Goal: Information Seeking & Learning: Check status

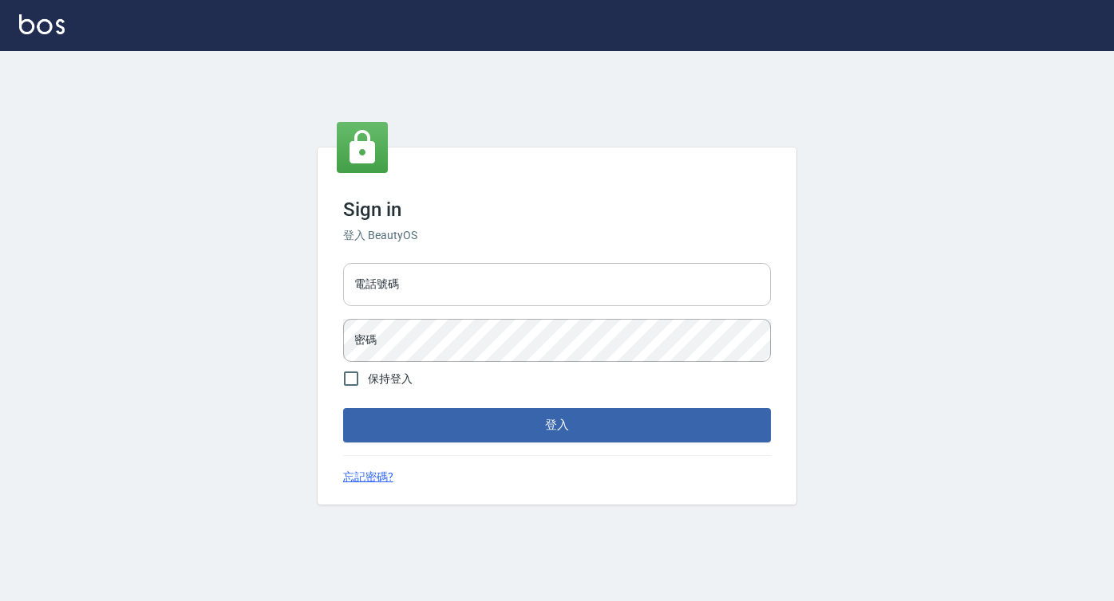
click at [529, 277] on input "電話號碼" at bounding box center [557, 284] width 428 height 43
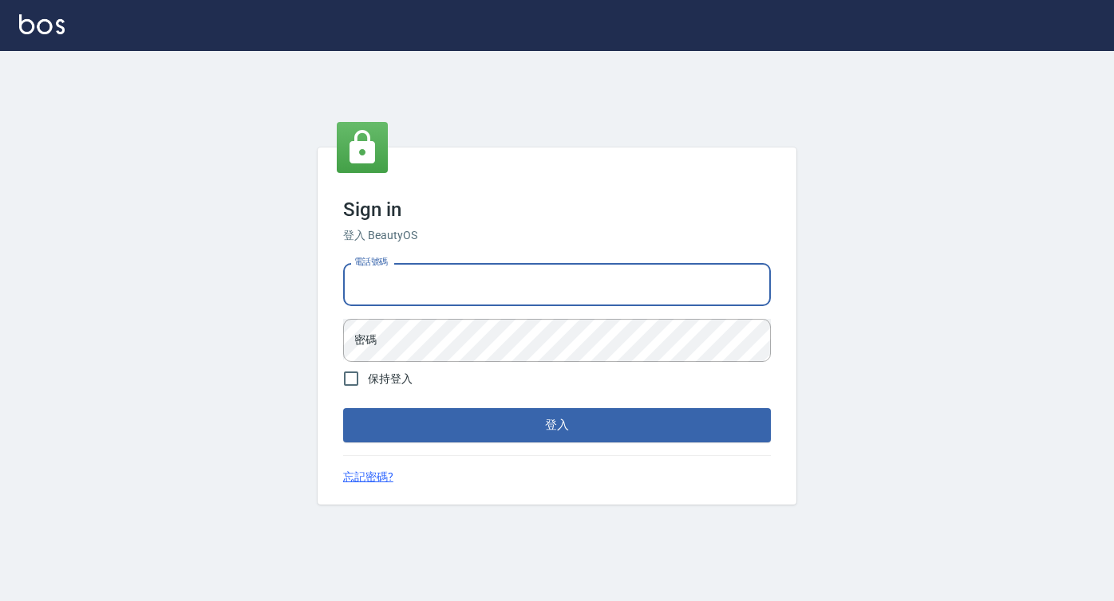
type input "0422271378"
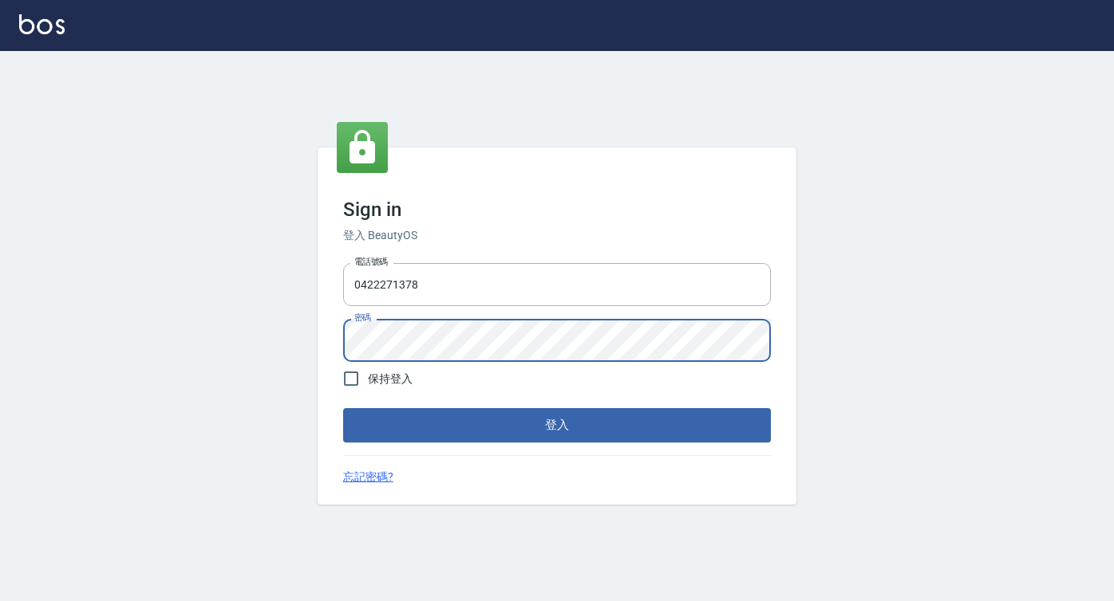
click at [343, 408] on button "登入" at bounding box center [557, 425] width 428 height 34
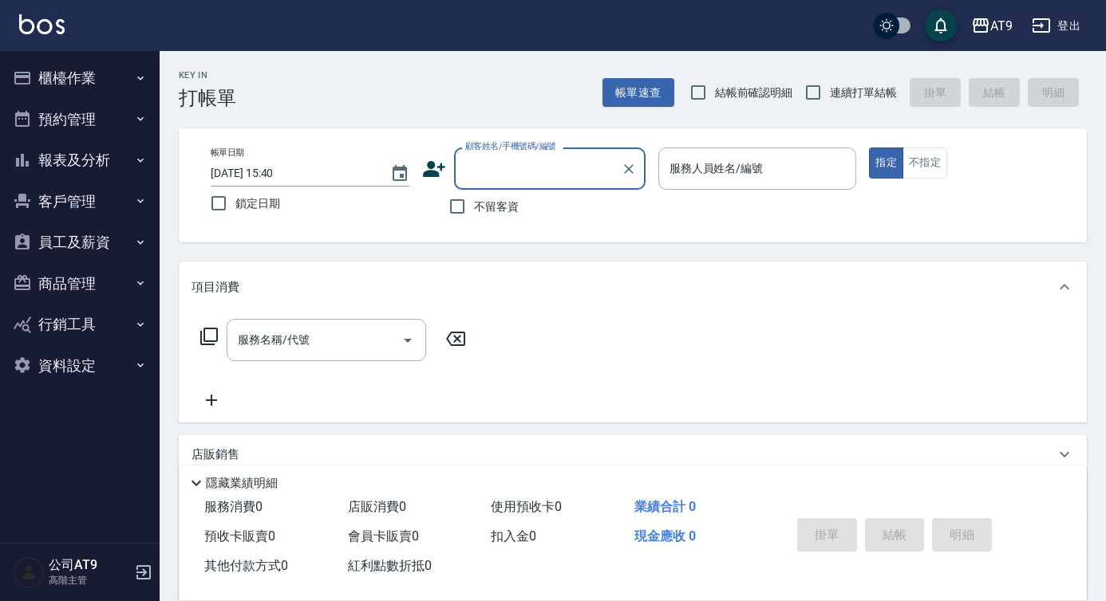
click at [123, 152] on button "報表及分析" at bounding box center [79, 160] width 147 height 41
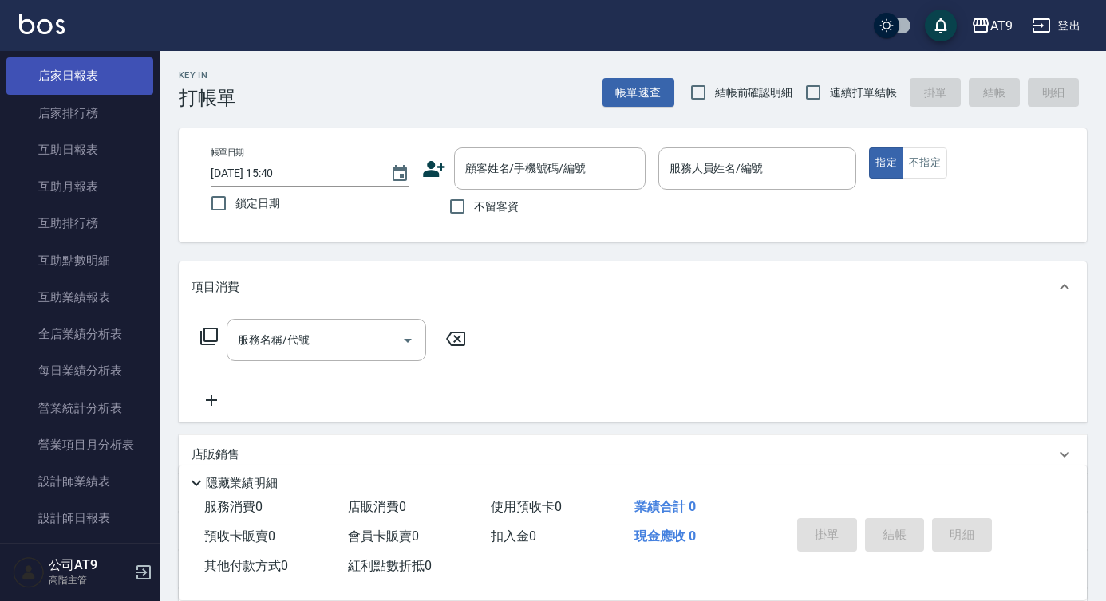
scroll to position [262, 0]
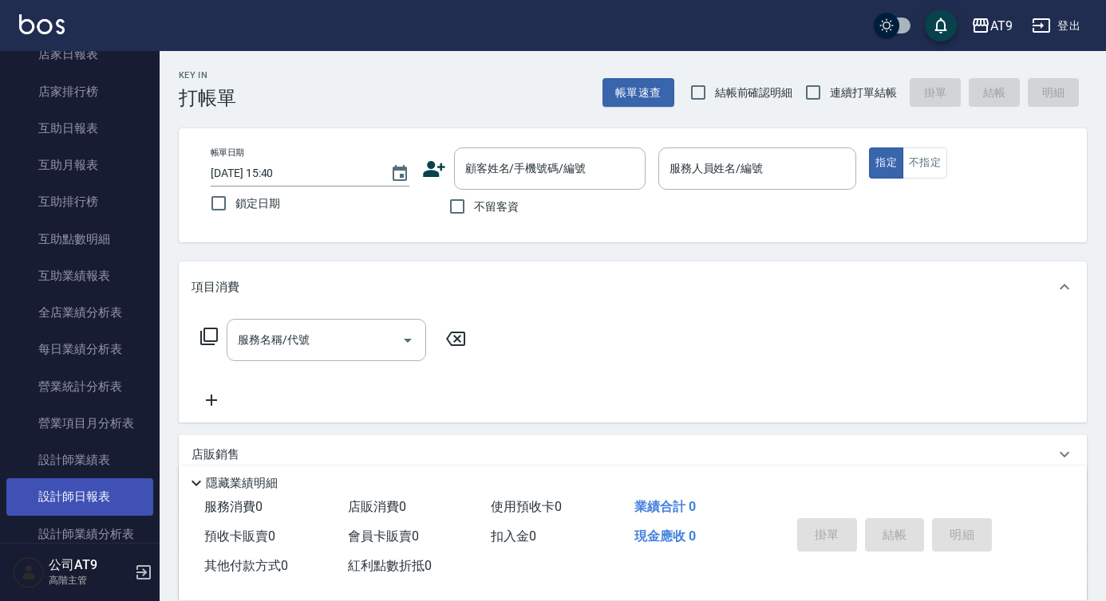
click at [100, 503] on link "設計師日報表" at bounding box center [79, 497] width 147 height 37
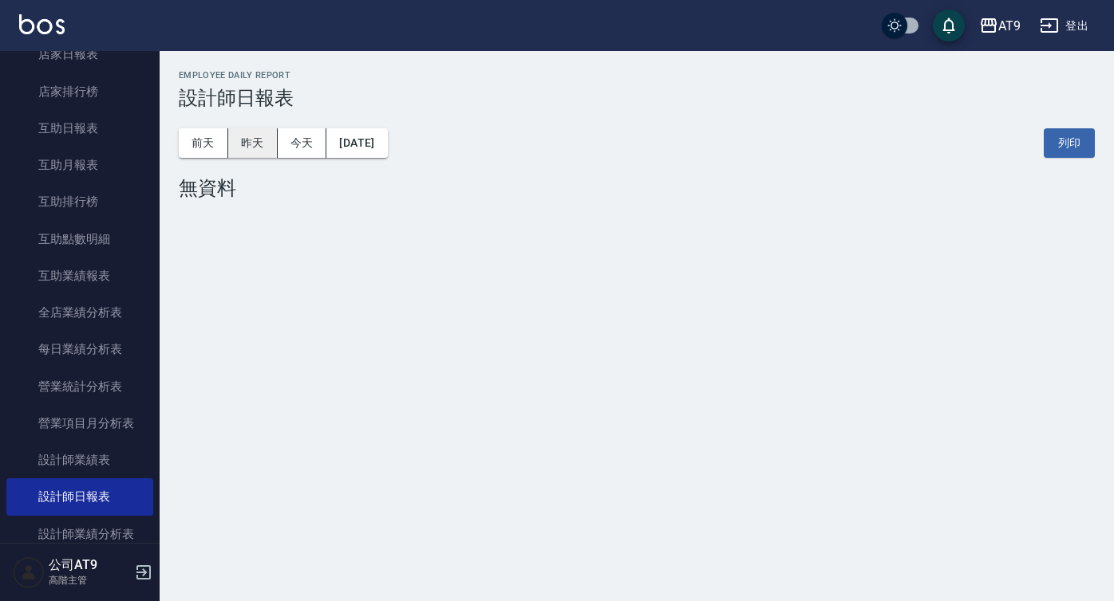
click at [256, 147] on button "昨天" at bounding box center [252, 143] width 49 height 30
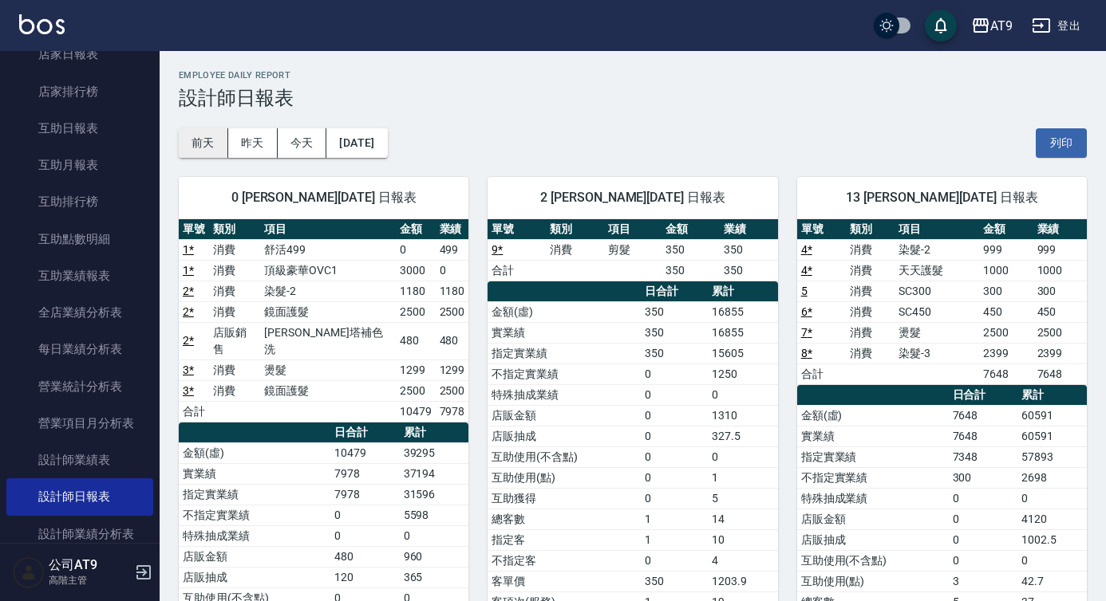
click at [216, 149] on button "前天" at bounding box center [203, 143] width 49 height 30
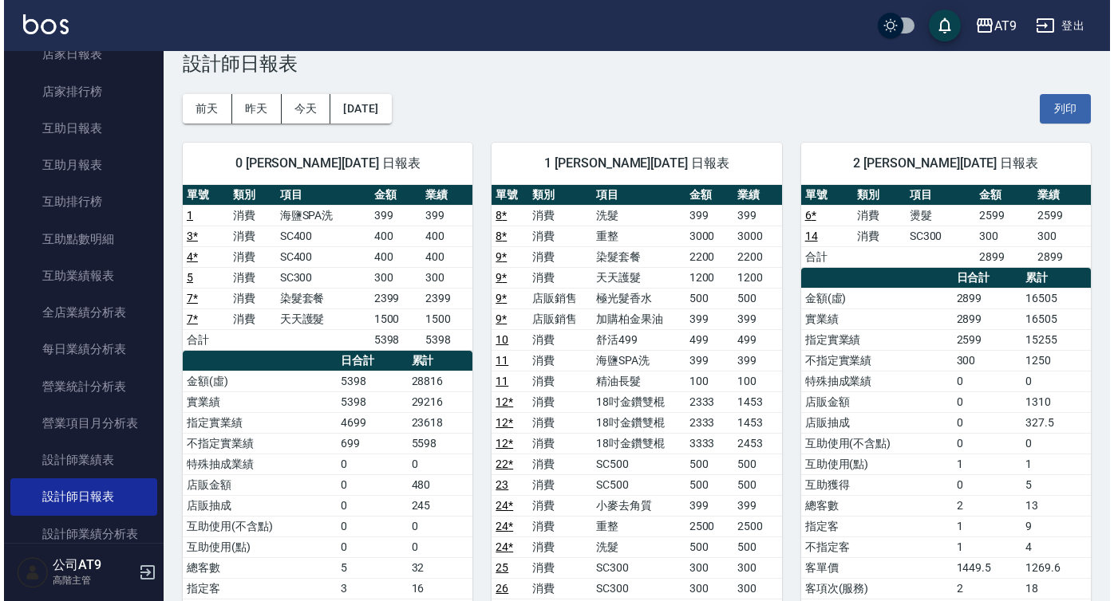
scroll to position [36, 0]
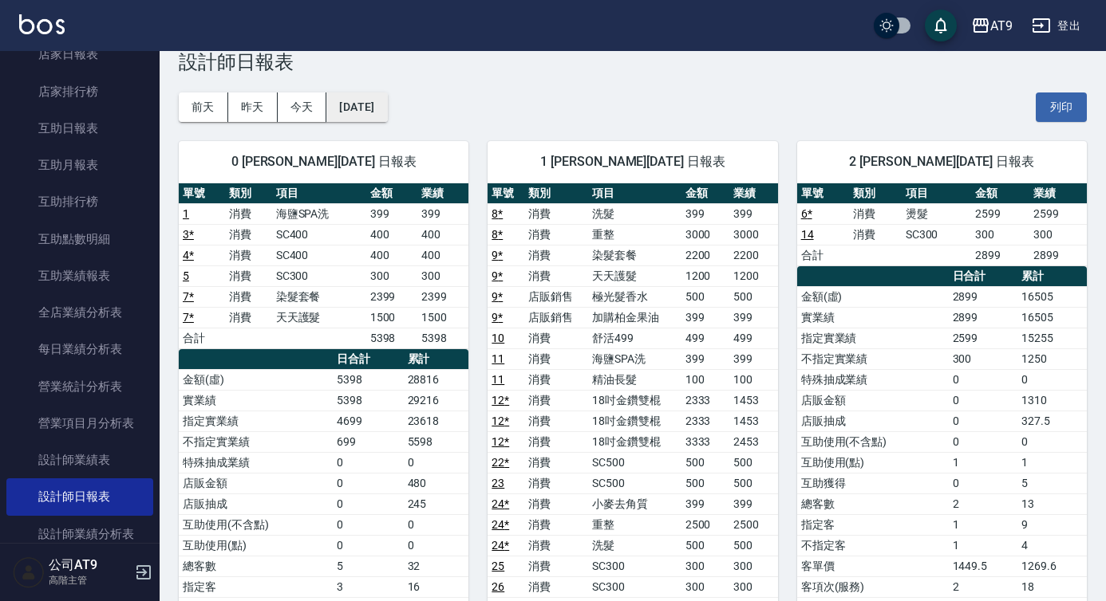
click at [386, 103] on button "[DATE]" at bounding box center [356, 108] width 61 height 30
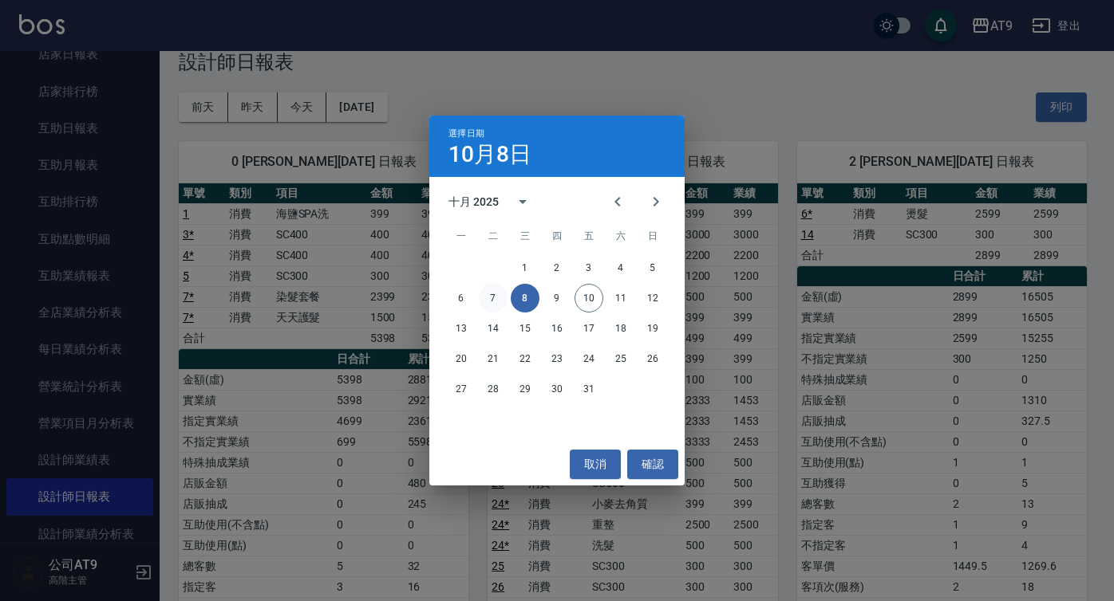
click at [489, 298] on button "7" at bounding box center [493, 298] width 29 height 29
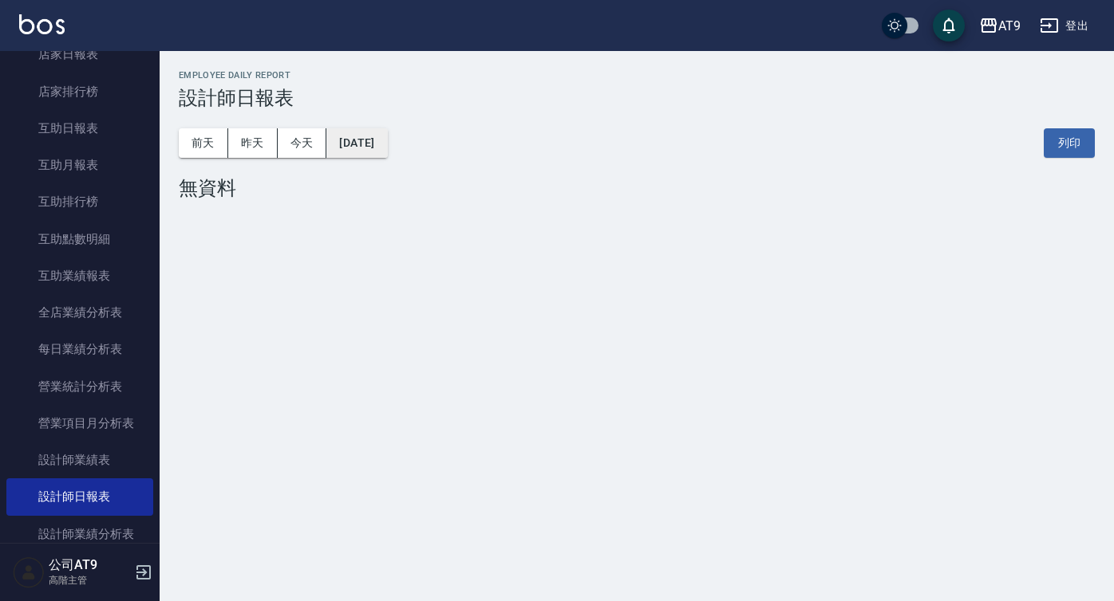
click at [387, 154] on button "[DATE]" at bounding box center [356, 143] width 61 height 30
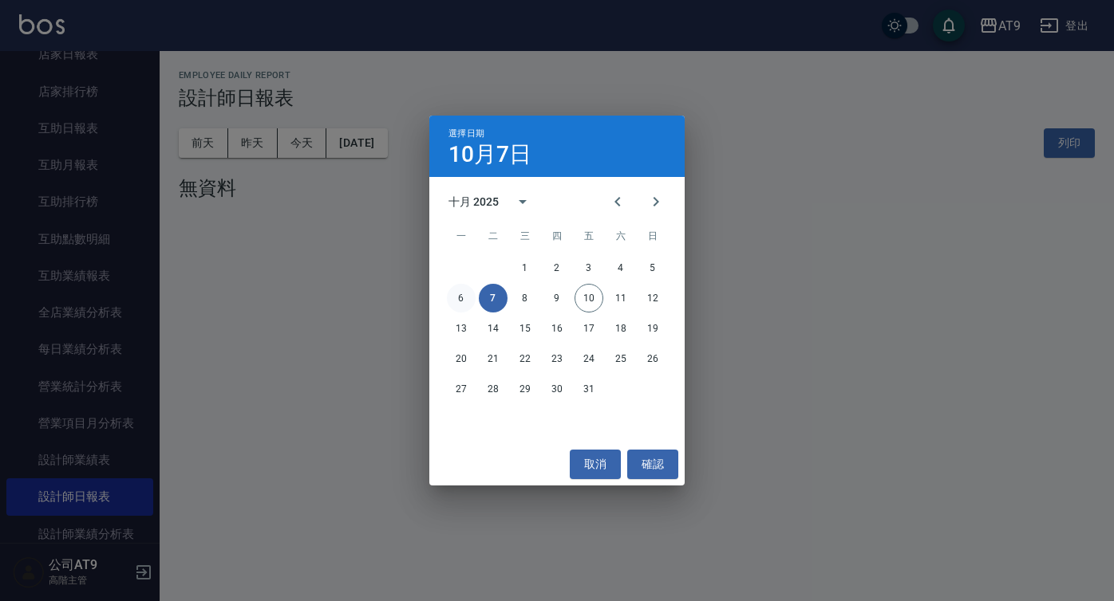
click at [460, 300] on button "6" at bounding box center [461, 298] width 29 height 29
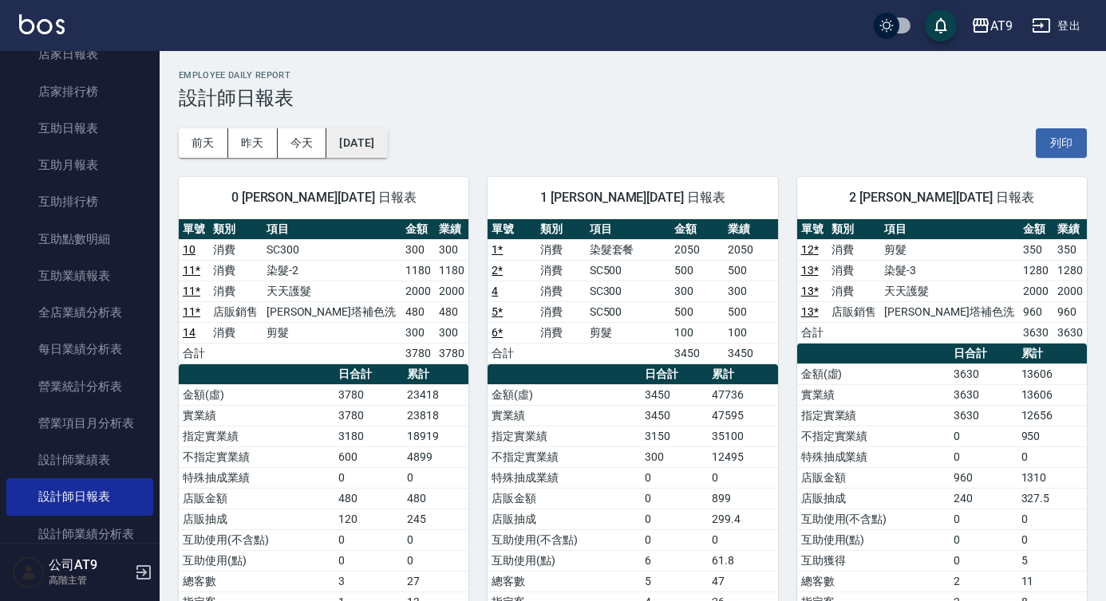
click at [387, 140] on button "[DATE]" at bounding box center [356, 143] width 61 height 30
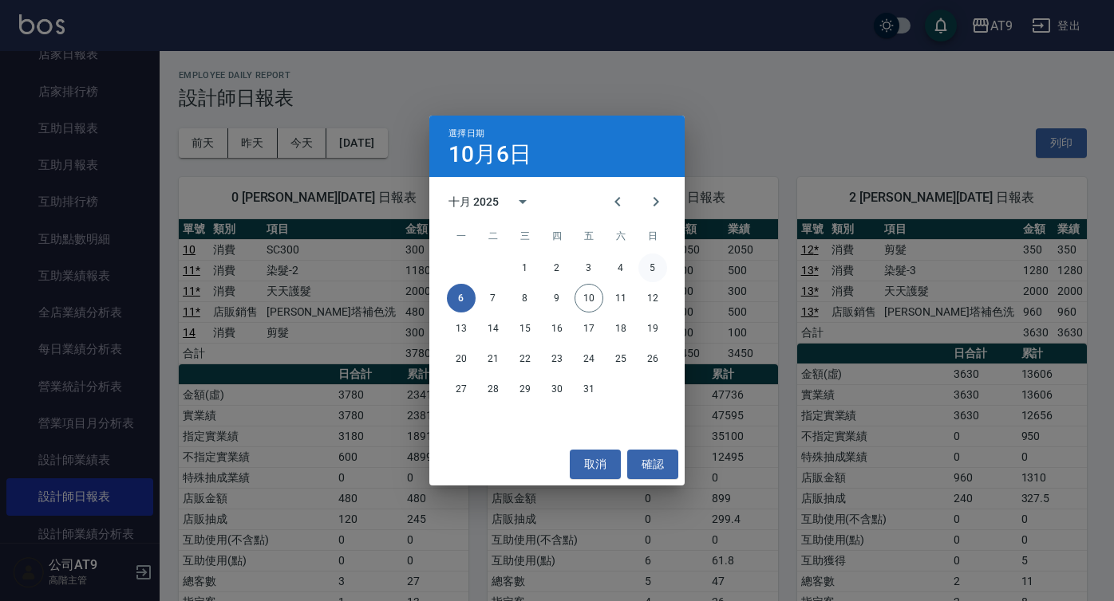
click at [649, 260] on button "5" at bounding box center [652, 268] width 29 height 29
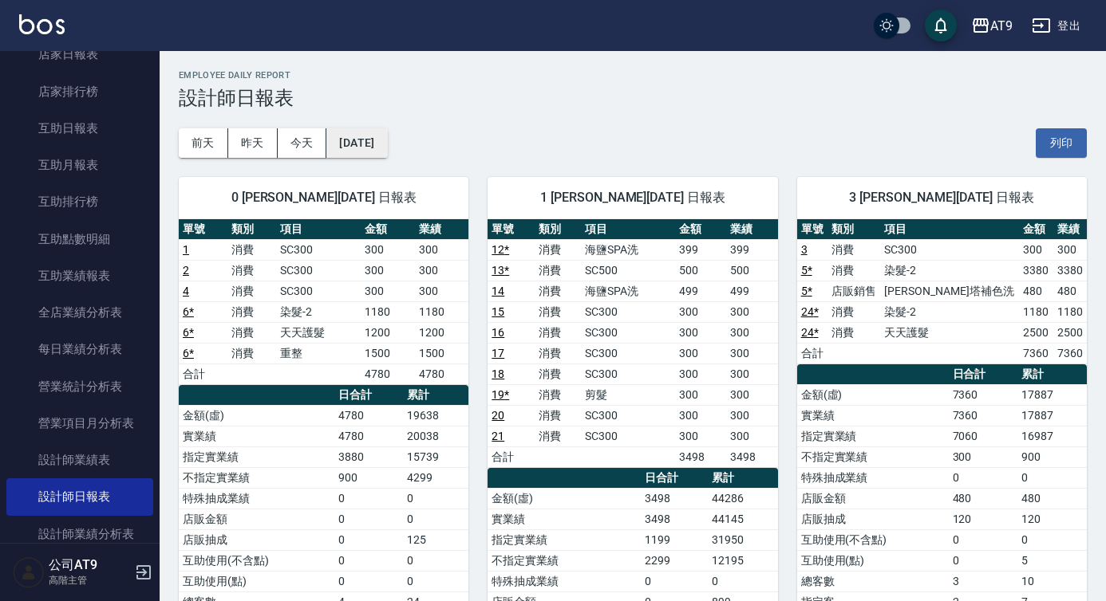
click at [387, 154] on button "[DATE]" at bounding box center [356, 143] width 61 height 30
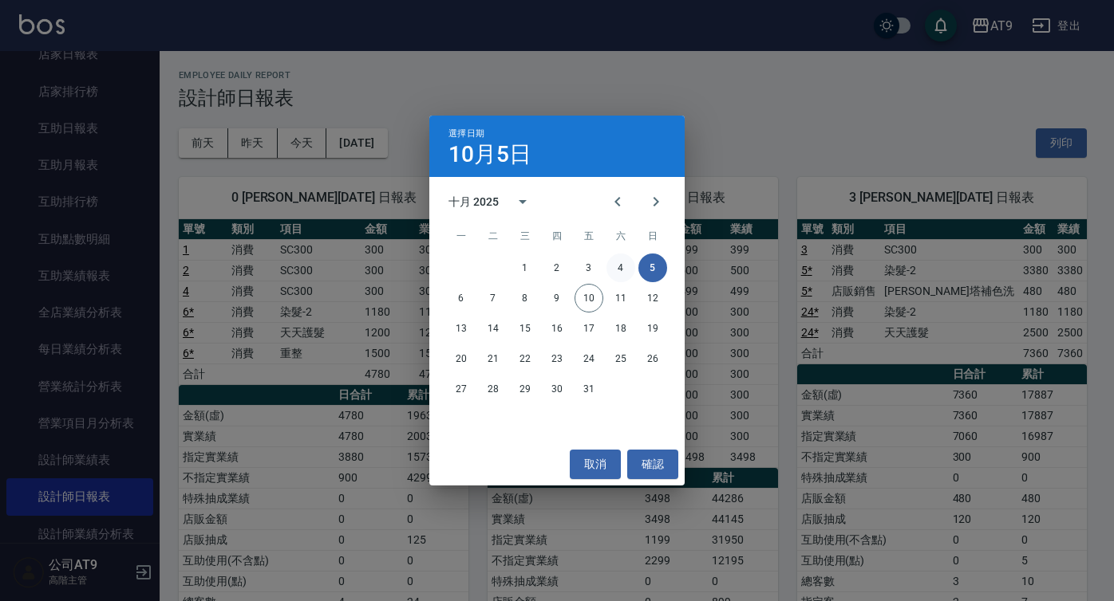
click at [622, 264] on button "4" at bounding box center [620, 268] width 29 height 29
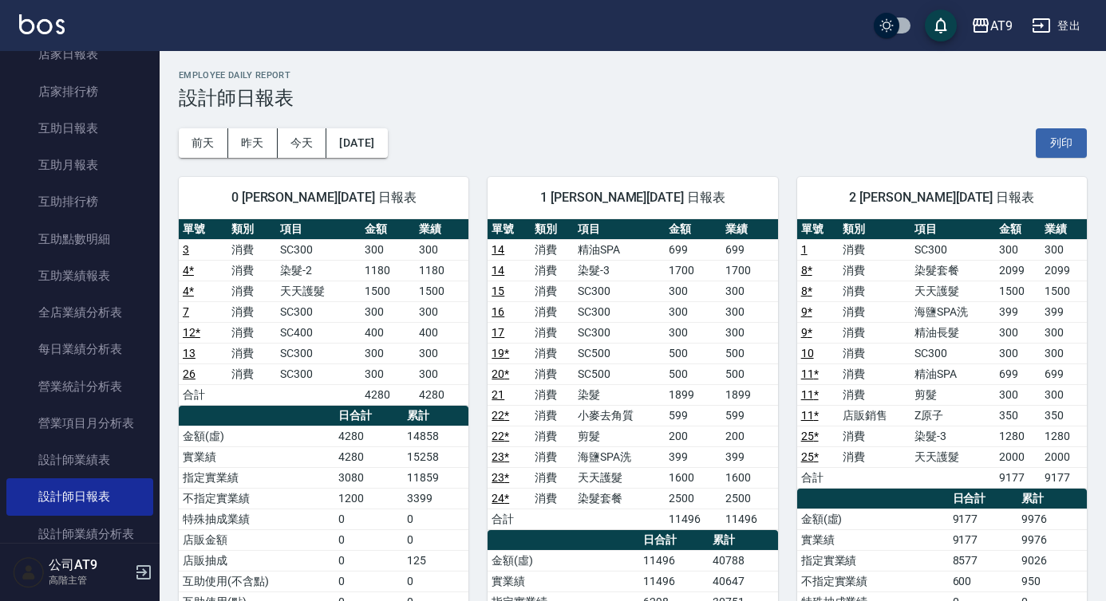
click at [390, 161] on div "0 [PERSON_NAME][DATE] 日報表 單號 類別 項目 金額 業績 3 消費 SC300 300 300 4 * 消費 染髮-2 1180 11…" at bounding box center [314, 520] width 309 height 724
click at [387, 148] on button "[DATE]" at bounding box center [356, 143] width 61 height 30
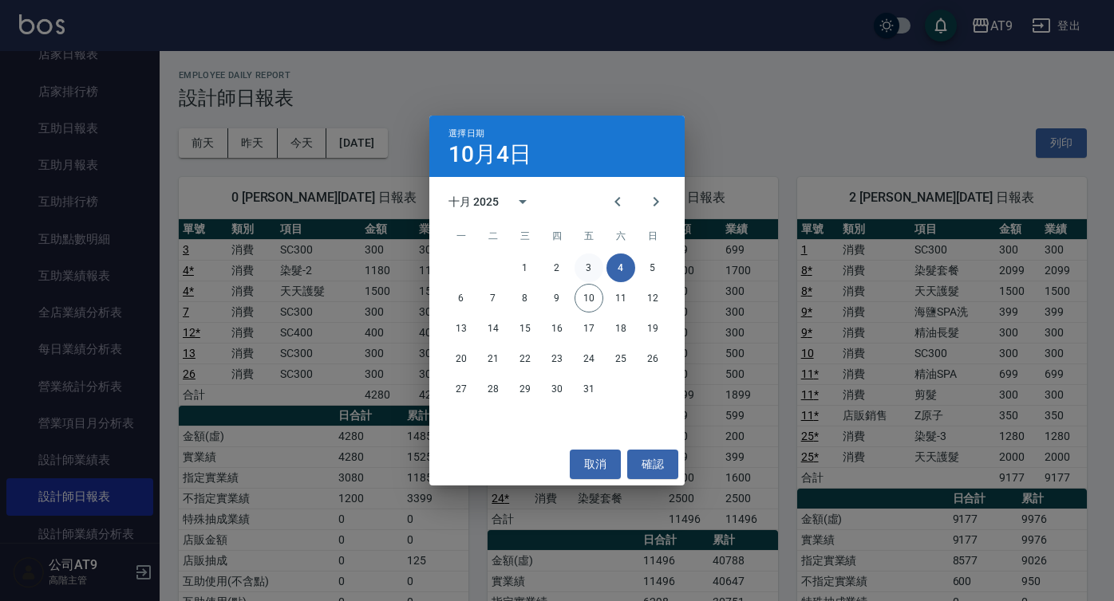
click at [587, 260] on button "3" at bounding box center [588, 268] width 29 height 29
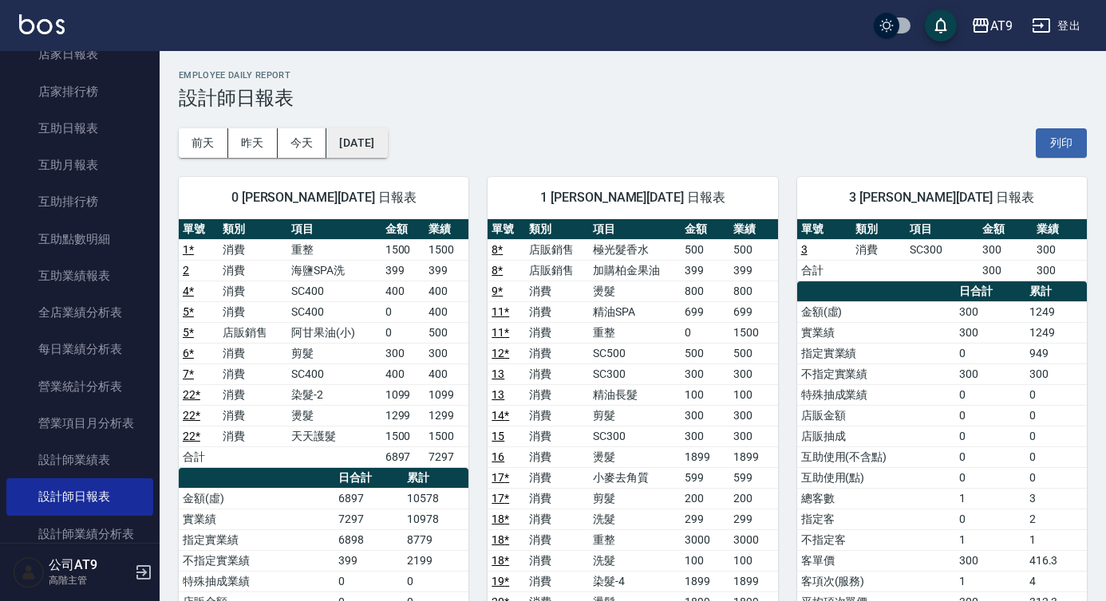
click at [377, 128] on button "[DATE]" at bounding box center [356, 143] width 61 height 30
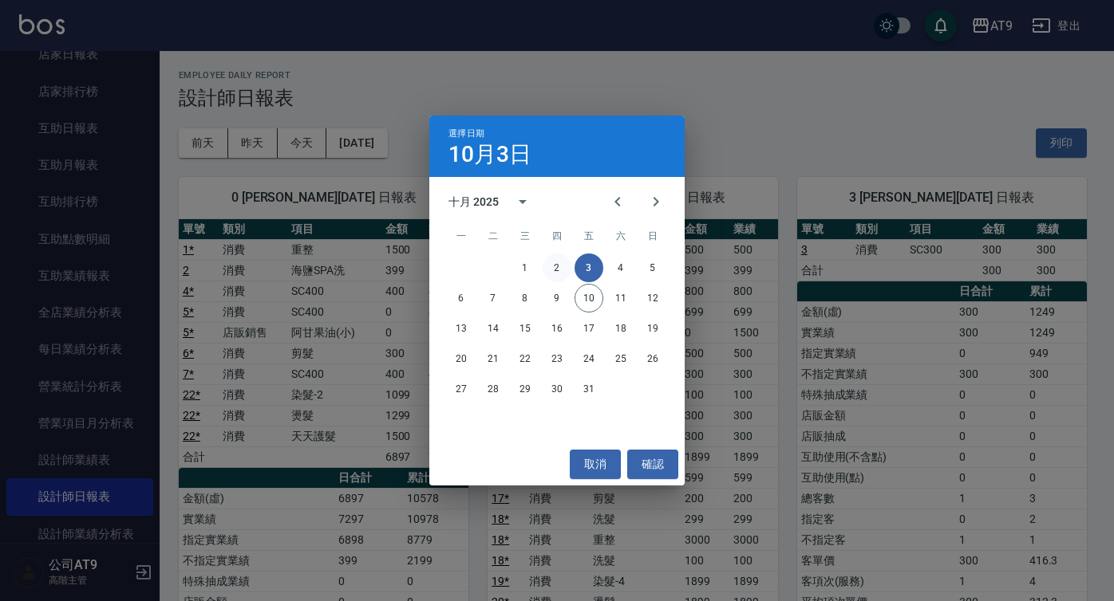
click at [557, 264] on button "2" at bounding box center [556, 268] width 29 height 29
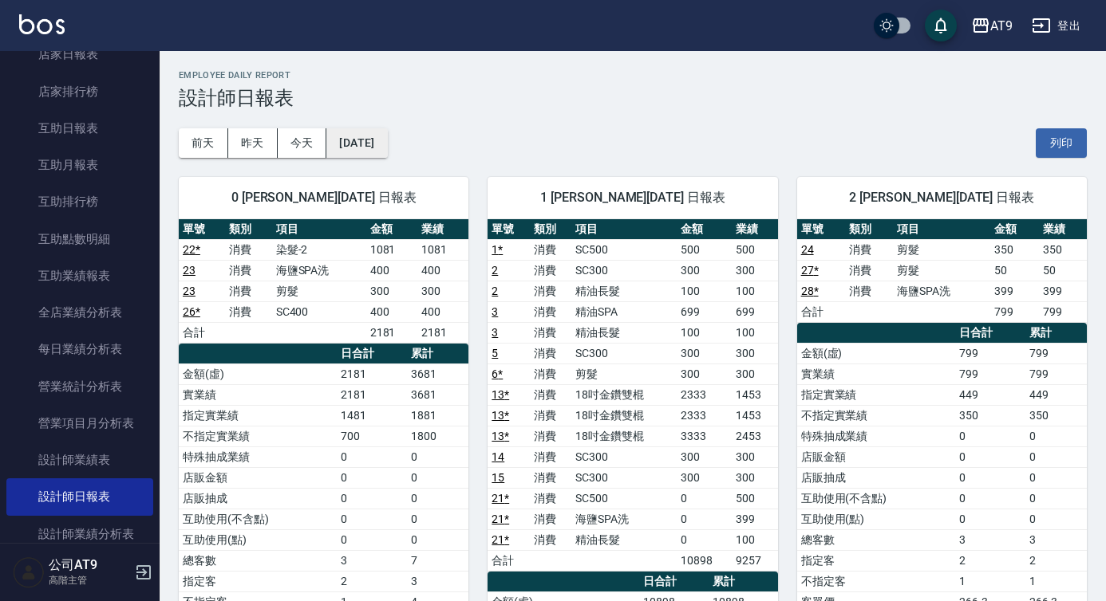
click at [387, 141] on button "[DATE]" at bounding box center [356, 143] width 61 height 30
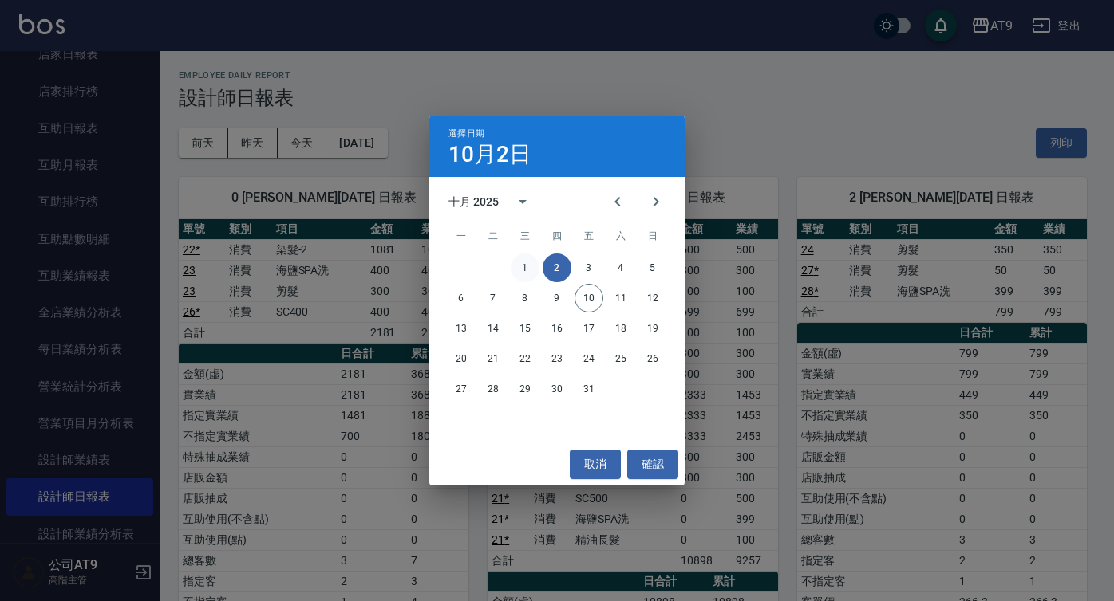
click at [519, 267] on button "1" at bounding box center [525, 268] width 29 height 29
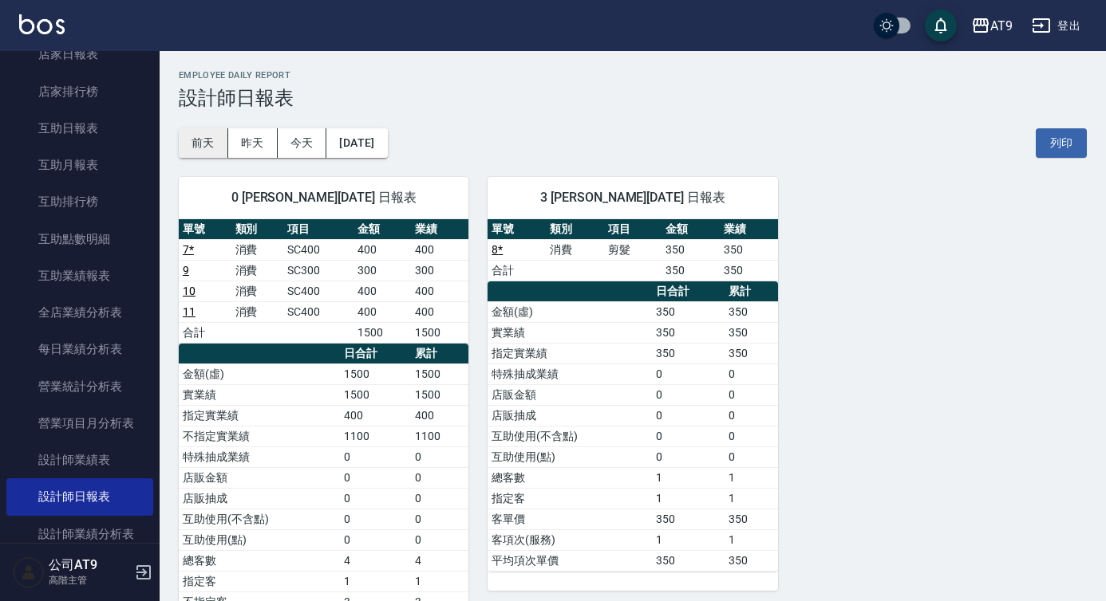
click at [197, 144] on button "前天" at bounding box center [203, 143] width 49 height 30
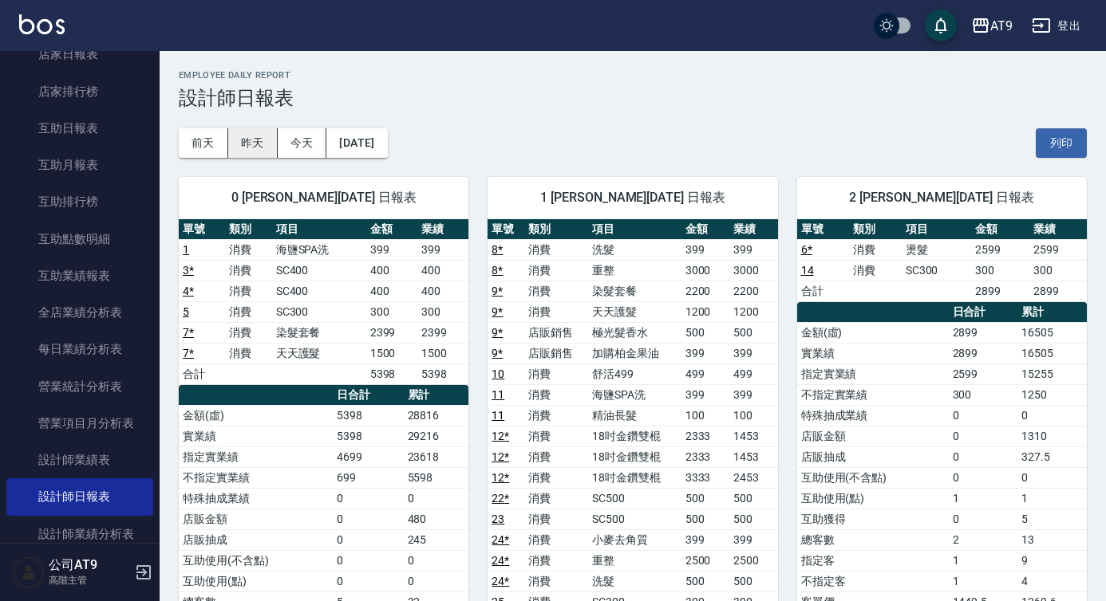
click at [253, 146] on button "昨天" at bounding box center [252, 143] width 49 height 30
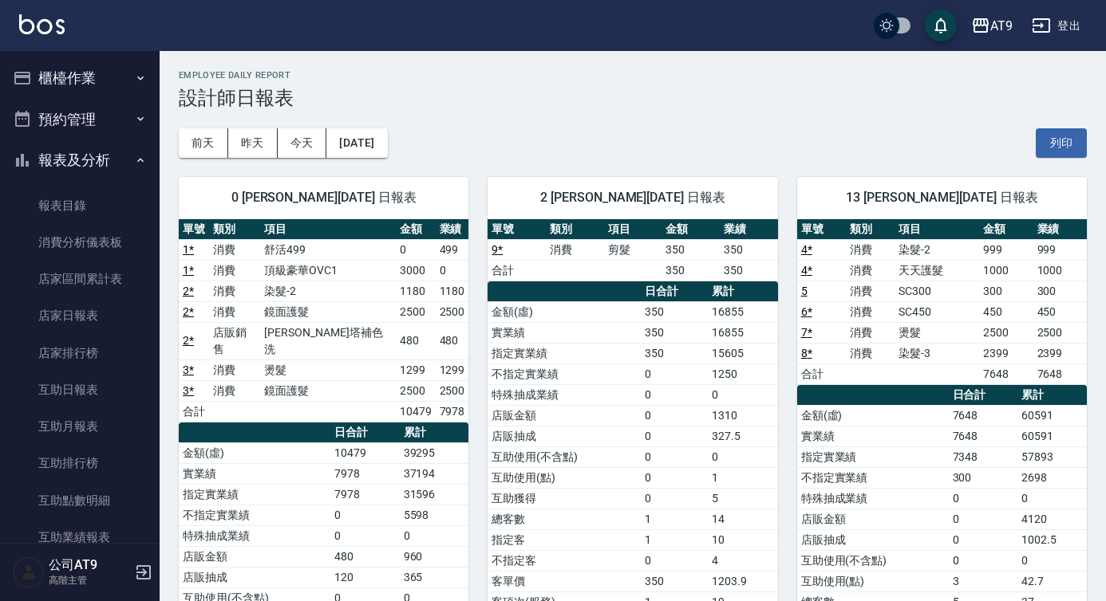
click at [93, 156] on button "報表及分析" at bounding box center [79, 160] width 147 height 41
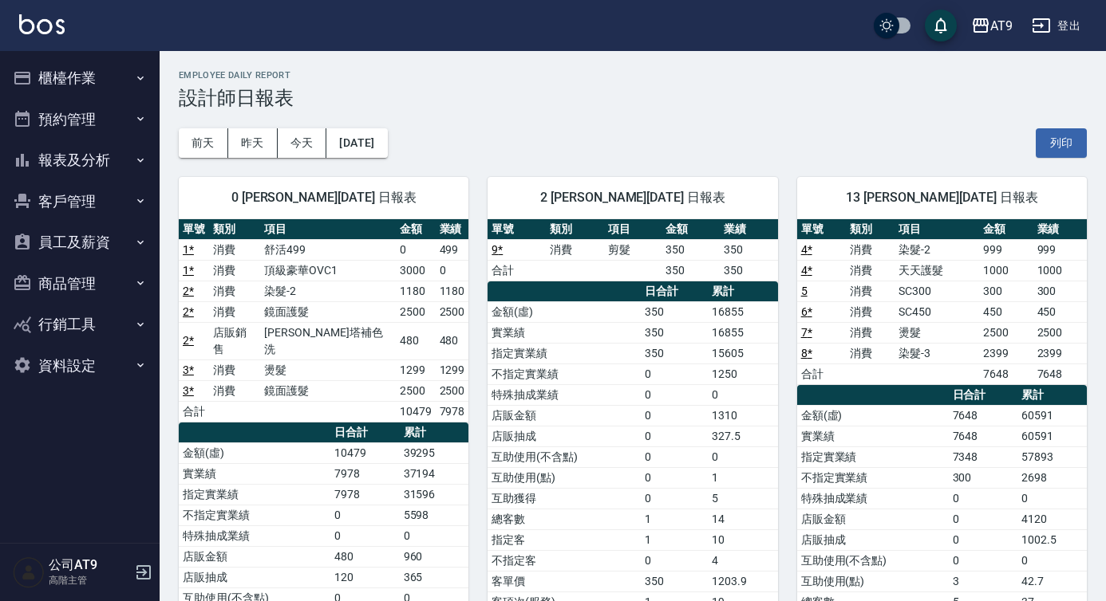
click at [108, 189] on button "客戶管理" at bounding box center [79, 201] width 147 height 41
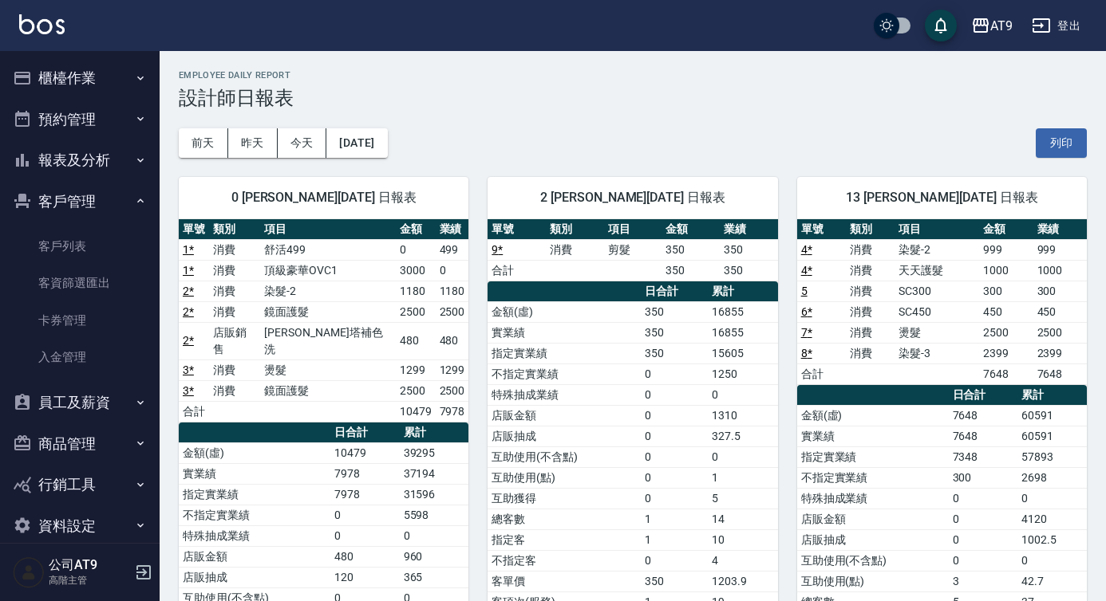
click at [108, 189] on button "客戶管理" at bounding box center [79, 201] width 147 height 41
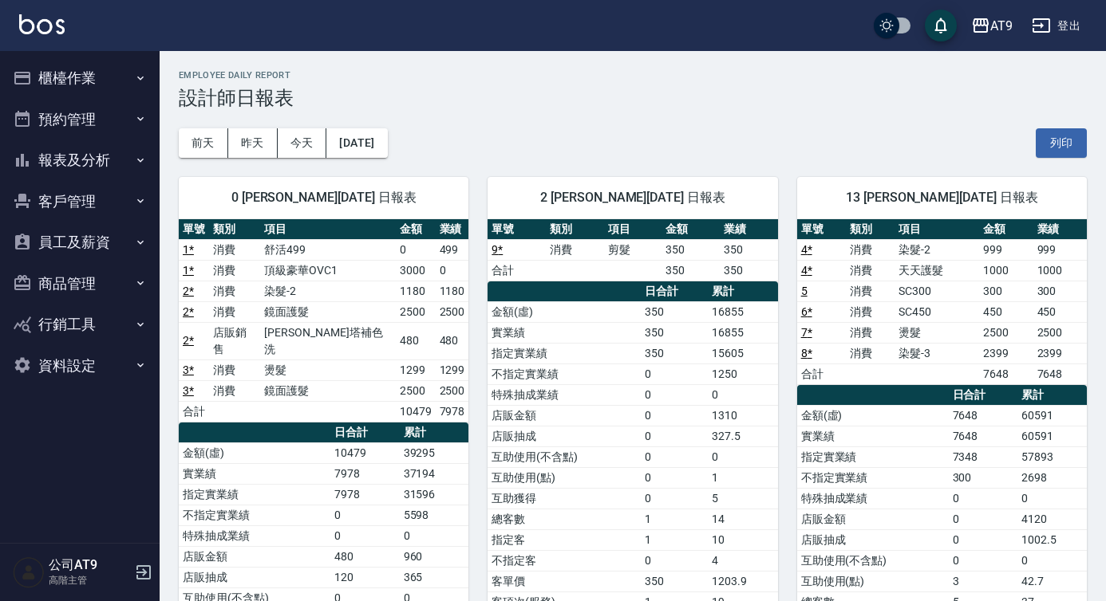
click at [101, 240] on button "員工及薪資" at bounding box center [79, 242] width 147 height 41
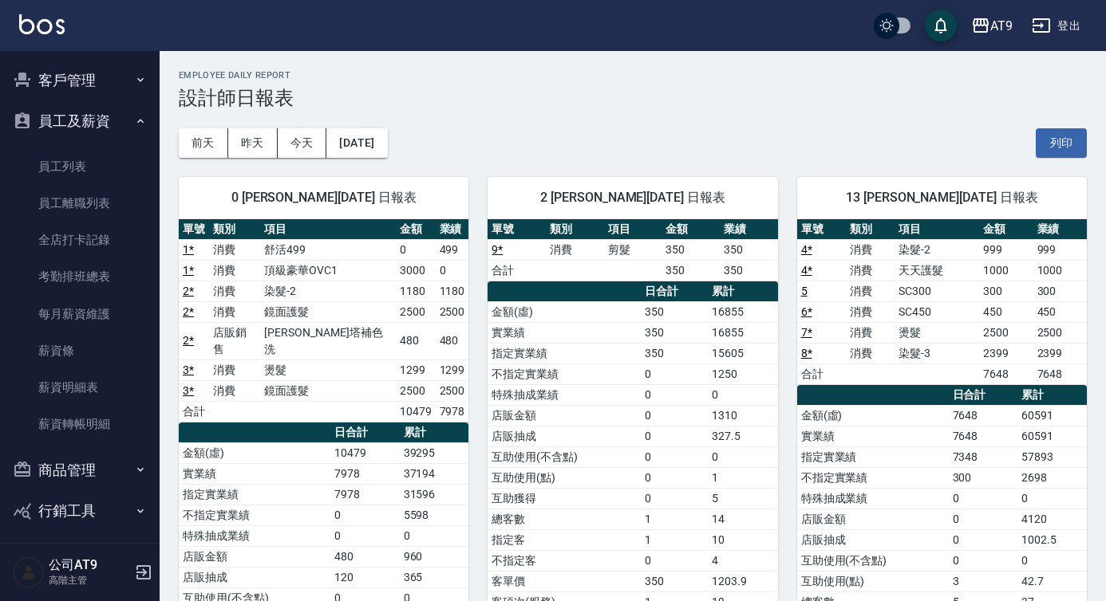
scroll to position [135, 0]
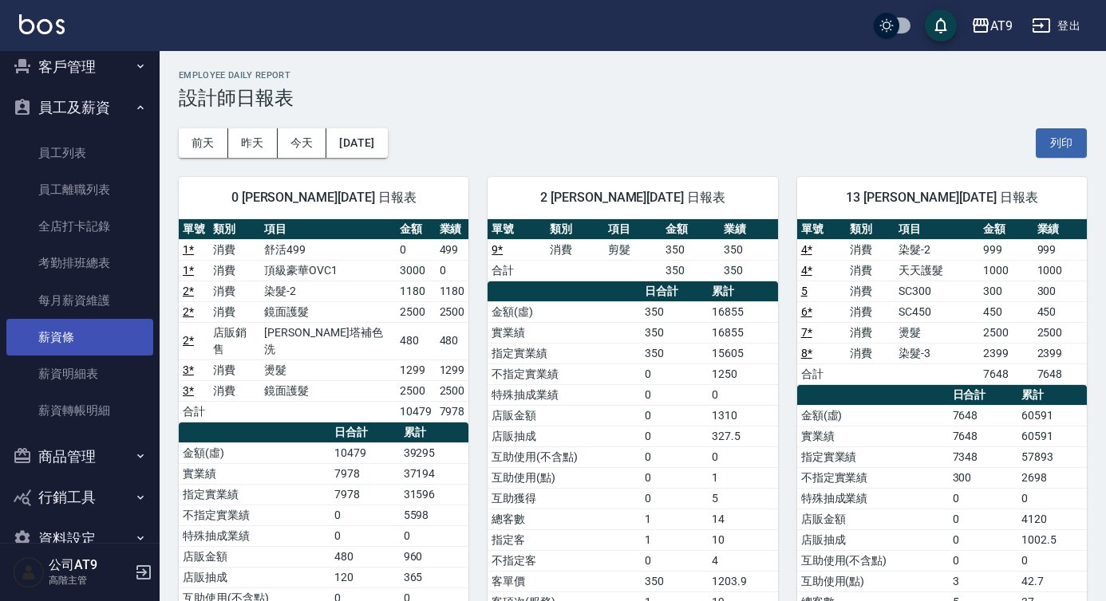
click at [89, 325] on link "薪資條" at bounding box center [79, 337] width 147 height 37
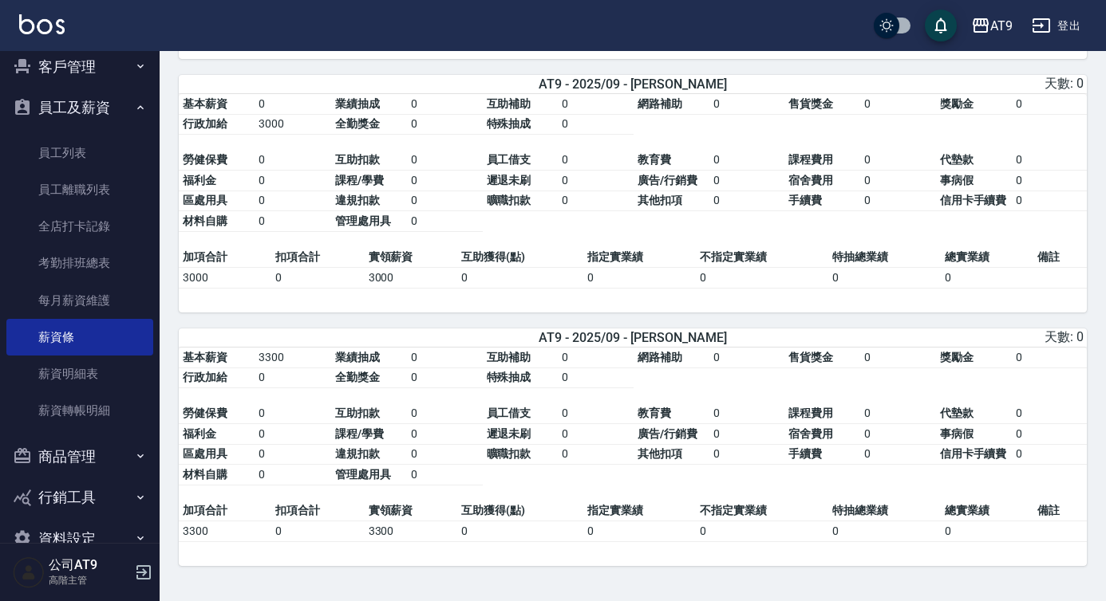
scroll to position [3168, 0]
